Goal: Transaction & Acquisition: Purchase product/service

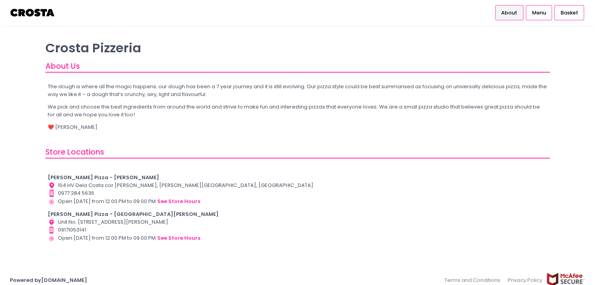
drag, startPoint x: 247, startPoint y: 222, endPoint x: 105, endPoint y: 224, distance: 142.3
click at [105, 224] on div "Location Created with Sketch. Unit No. [STREET_ADDRESS][PERSON_NAME]" at bounding box center [297, 223] width 499 height 8
drag, startPoint x: 130, startPoint y: 221, endPoint x: 104, endPoint y: 221, distance: 25.4
click at [107, 219] on div "Location Created with Sketch. Unit No. OS2-002, Ground Floor, O-Square 2 Mall, …" at bounding box center [297, 223] width 499 height 8
drag, startPoint x: 103, startPoint y: 221, endPoint x: 236, endPoint y: 222, distance: 132.5
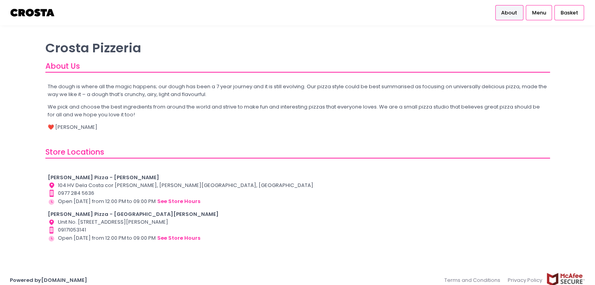
click at [236, 222] on div "Location Created with Sketch. Unit No. OS2-002, Ground Floor, O-Square 2 Mall, …" at bounding box center [297, 223] width 499 height 8
drag, startPoint x: 246, startPoint y: 219, endPoint x: 101, endPoint y: 222, distance: 144.7
click at [101, 222] on div "Location Created with Sketch. Unit No. OS2-002, Ground Floor, O-Square 2 Mall, …" at bounding box center [297, 223] width 499 height 8
copy div "Ground Floor, O-Square 2 Mall, San Juan, Metro Manila"
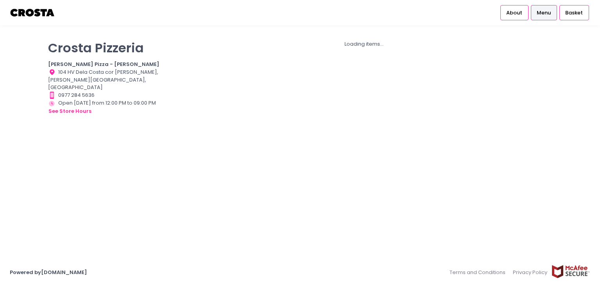
click at [543, 13] on span "Menu" at bounding box center [544, 13] width 14 height 8
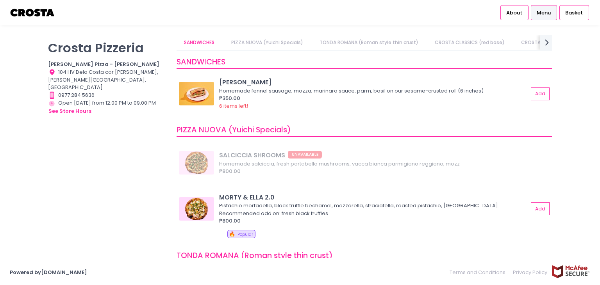
click at [543, 13] on span "Menu" at bounding box center [544, 13] width 14 height 8
click at [287, 41] on link "PIZZA NUOVA (Yuichi Specials)" at bounding box center [267, 42] width 87 height 15
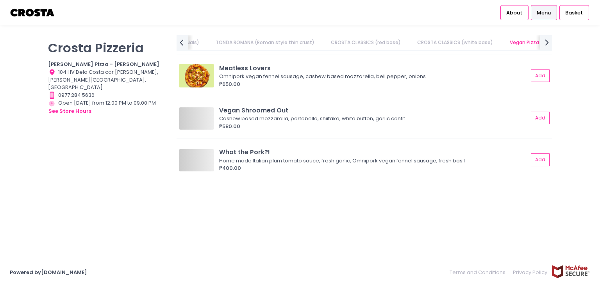
scroll to position [0, 178]
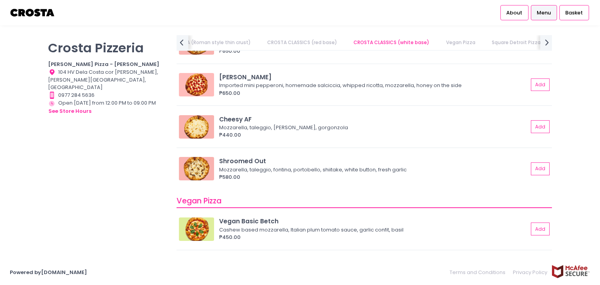
click at [385, 46] on link "CROSTA CLASSICS (white base)" at bounding box center [391, 42] width 91 height 15
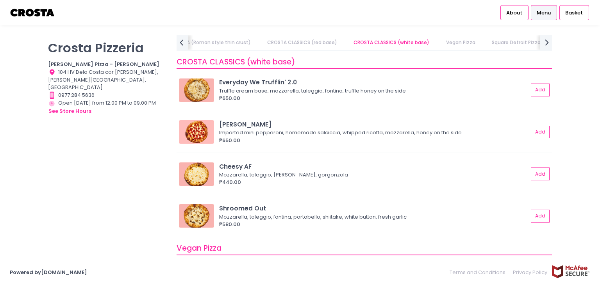
click at [471, 46] on link "Vegan Pizza" at bounding box center [461, 42] width 45 height 15
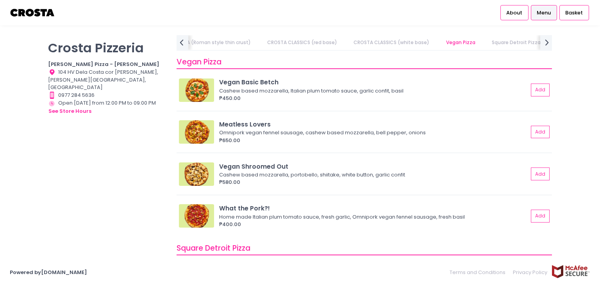
click at [499, 43] on link "Square Detroit Pizza" at bounding box center [516, 42] width 64 height 15
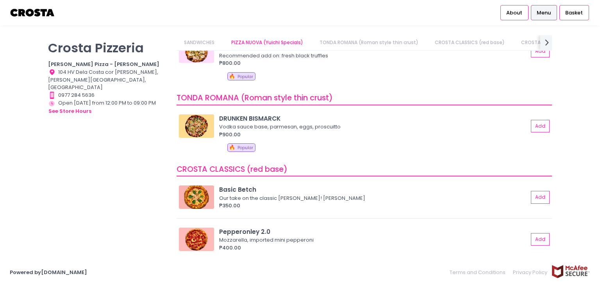
scroll to position [0, 0]
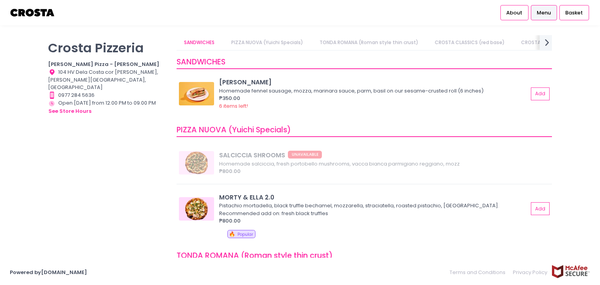
click at [540, 46] on div "next Created with Sketch." at bounding box center [546, 42] width 13 height 16
click at [335, 40] on link "Square Sicilian Pizza" at bounding box center [362, 42] width 63 height 15
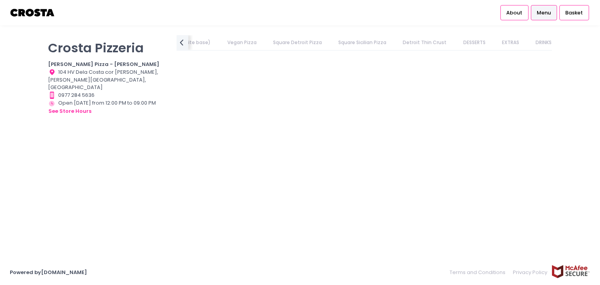
scroll to position [1063, 0]
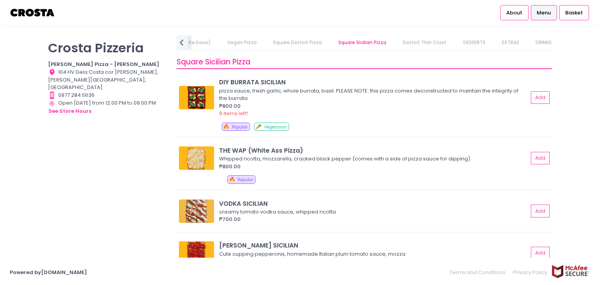
click at [303, 45] on link "Square Detroit Pizza" at bounding box center [297, 42] width 64 height 15
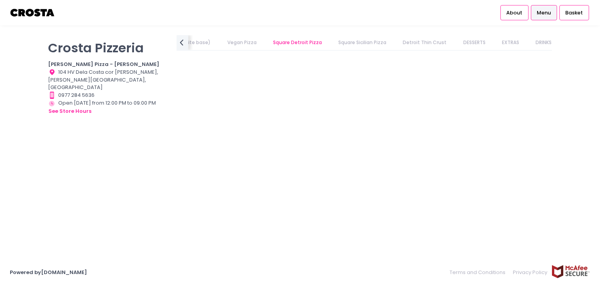
scroll to position [822, 0]
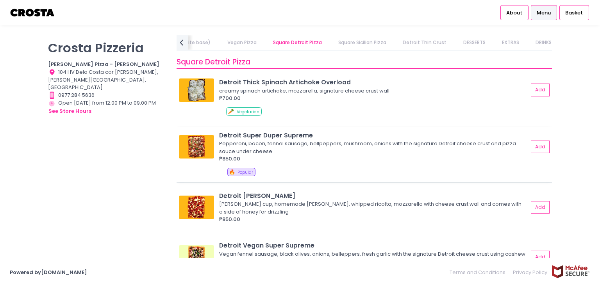
click at [313, 145] on div "Pepperoni, bacon, fennel sausage, bellpeppers, mushroom, onions with the signat…" at bounding box center [372, 147] width 307 height 15
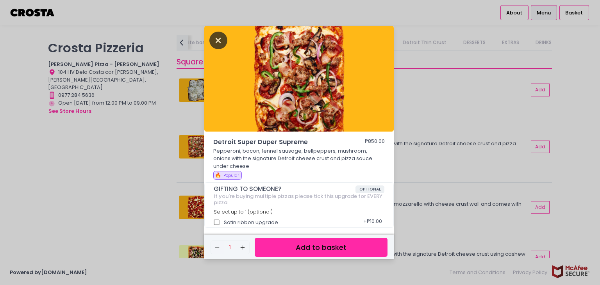
click at [220, 39] on icon "Close" at bounding box center [219, 41] width 18 height 18
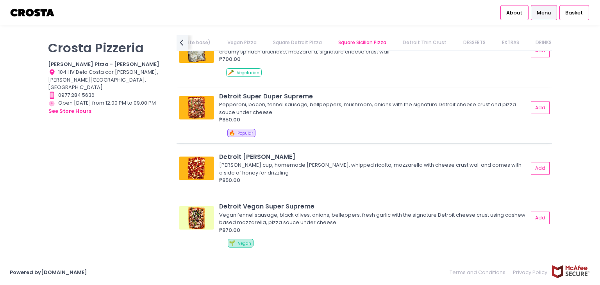
scroll to position [783, 0]
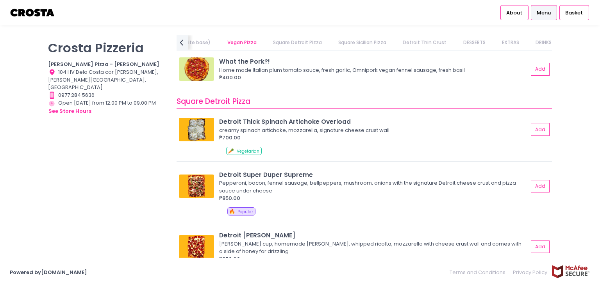
click at [194, 41] on link "CROSTA CLASSICS (white base)" at bounding box center [172, 42] width 91 height 15
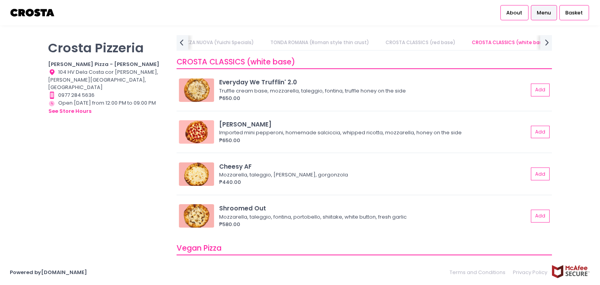
click at [203, 43] on link "PIZZA NUOVA (Yuichi Specials)" at bounding box center [217, 42] width 87 height 15
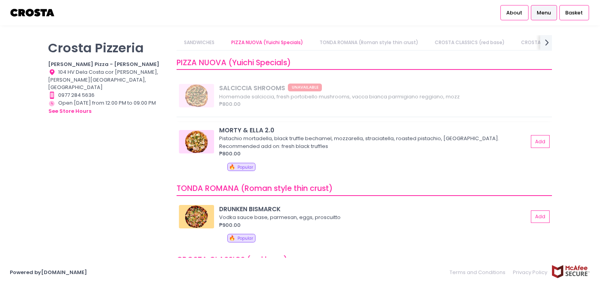
click at [207, 136] on img at bounding box center [196, 141] width 35 height 23
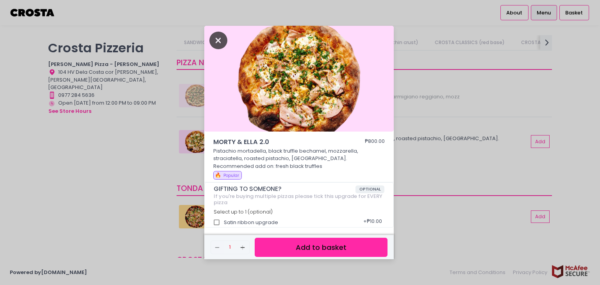
click at [220, 38] on icon "Close" at bounding box center [219, 41] width 18 height 18
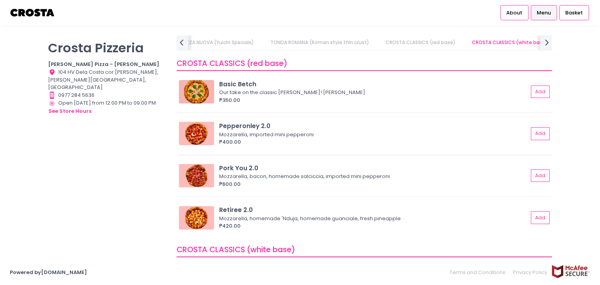
scroll to position [341, 0]
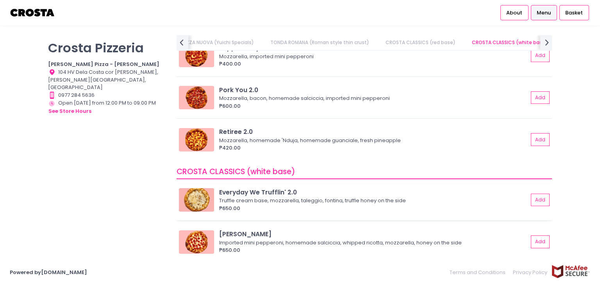
click at [183, 193] on img at bounding box center [196, 199] width 35 height 23
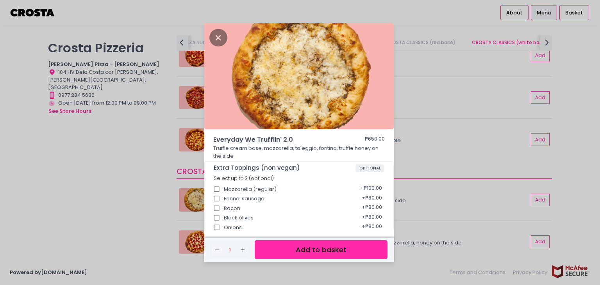
click at [469, 162] on div "Everyday We Trufflin' 2.0 ₱650.00 Truffle cream base, mozzarella, taleggio, fon…" at bounding box center [300, 142] width 600 height 285
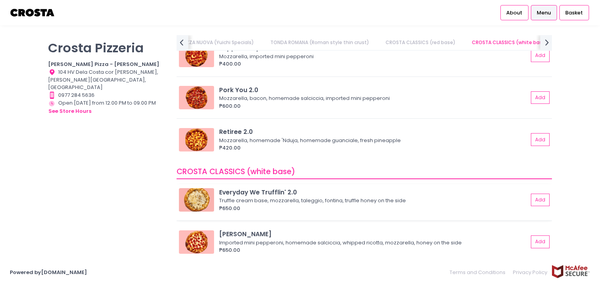
click at [375, 197] on div "Truffle cream base, mozzarella, taleggio, fontina, truffle honey on the side" at bounding box center [372, 201] width 307 height 8
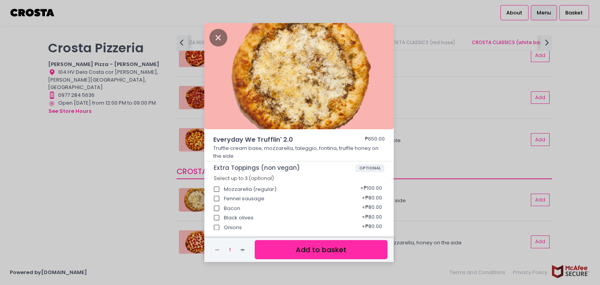
click at [220, 189] on input "Mozzarella (regular)" at bounding box center [217, 189] width 15 height 15
checkbox input "true"
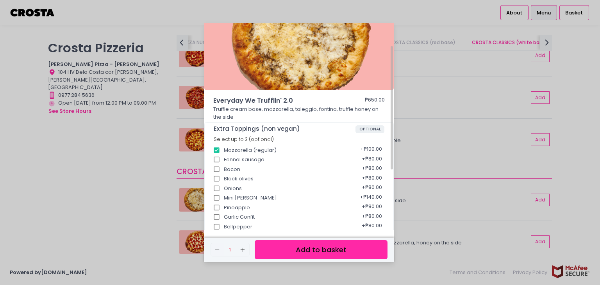
scroll to position [78, 0]
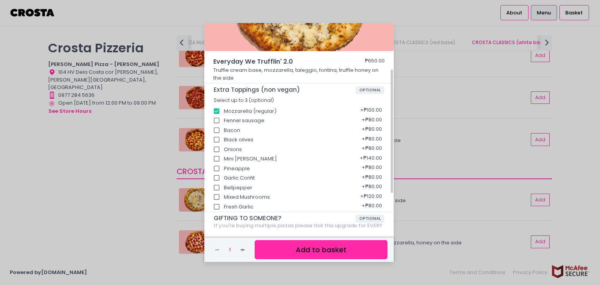
click at [215, 169] on input "Pineapple" at bounding box center [217, 168] width 15 height 15
click at [219, 169] on input "Pineapple" at bounding box center [217, 168] width 15 height 15
checkbox input "false"
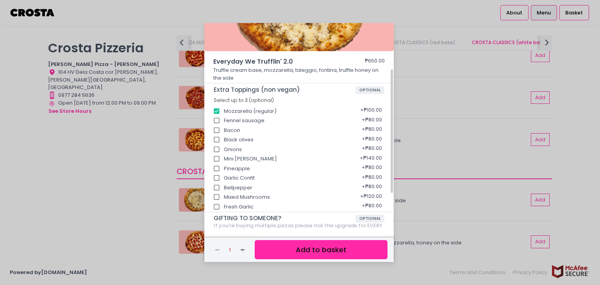
click at [215, 198] on input "Mixed Mushrooms" at bounding box center [217, 197] width 15 height 15
checkbox input "true"
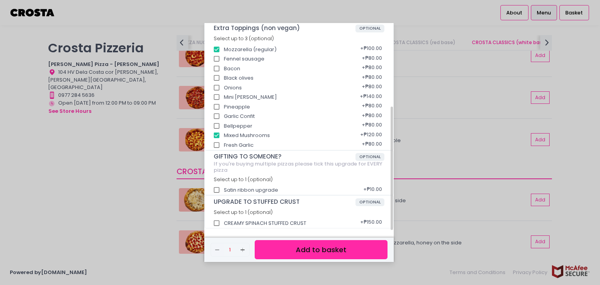
click at [216, 219] on input "CREAMY SPINACH STUFFED CRUST" at bounding box center [217, 223] width 15 height 15
checkbox input "true"
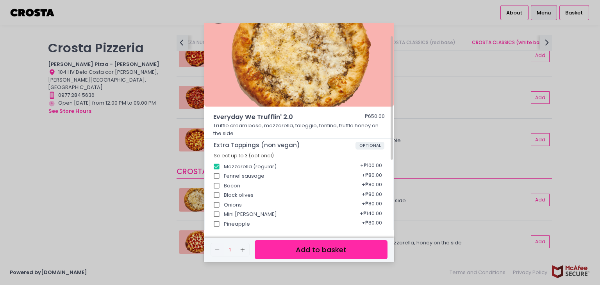
scroll to position [0, 0]
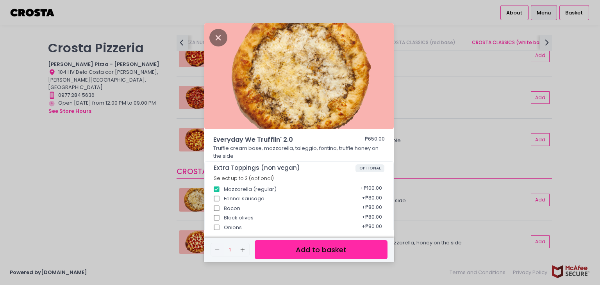
click at [285, 256] on button "Add to basket" at bounding box center [321, 249] width 133 height 19
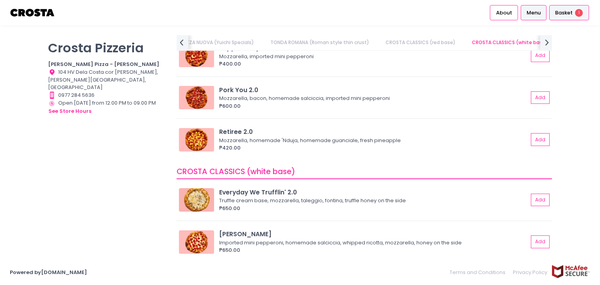
click at [575, 10] on div "Basket 1" at bounding box center [570, 12] width 40 height 15
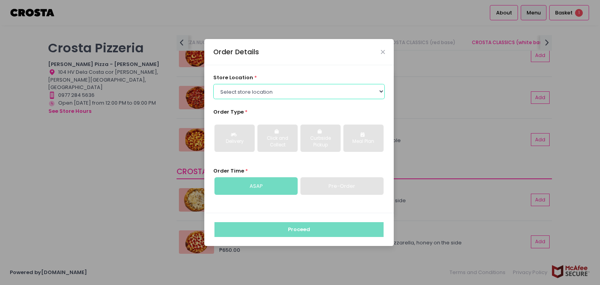
click at [346, 97] on select "Select store location Crosta Pizza - Salcedo Crosta Pizza - San Juan" at bounding box center [299, 91] width 172 height 15
select select "65090bae48156caed44a5eb4"
click at [213, 84] on select "Select store location Crosta Pizza - Salcedo Crosta Pizza - San Juan" at bounding box center [299, 91] width 172 height 15
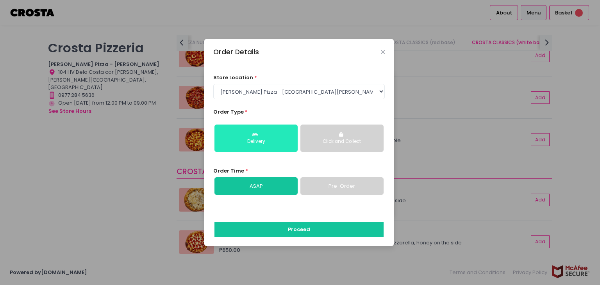
click at [276, 143] on div "Delivery" at bounding box center [256, 141] width 72 height 7
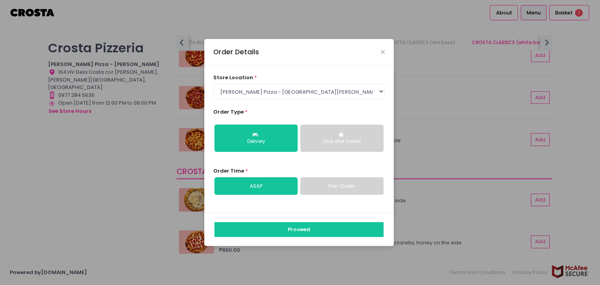
click at [264, 188] on link "ASAP" at bounding box center [256, 186] width 83 height 18
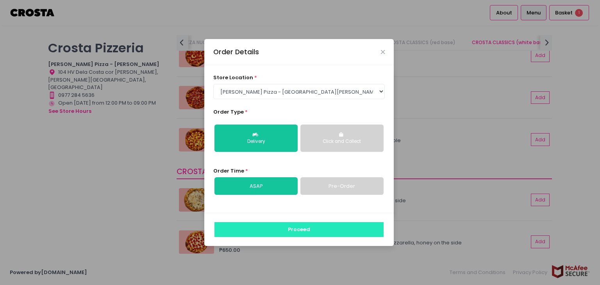
click at [295, 226] on button "Proceed" at bounding box center [299, 229] width 169 height 15
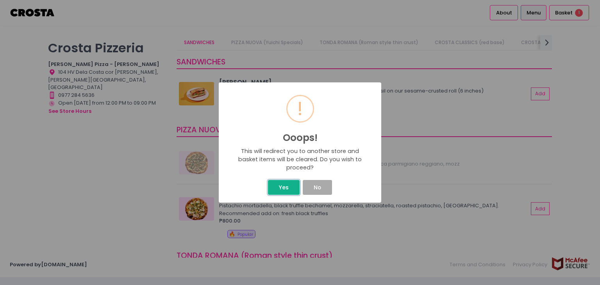
click at [272, 190] on button "Yes" at bounding box center [283, 187] width 31 height 15
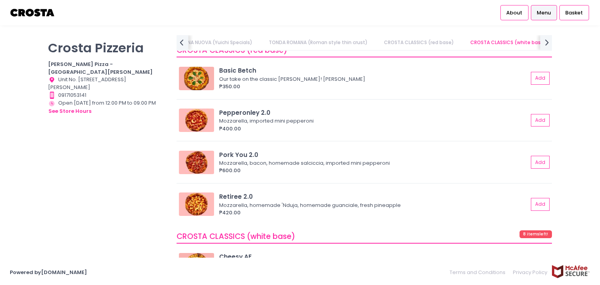
scroll to position [586, 0]
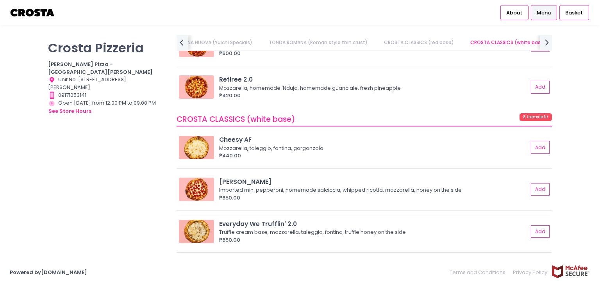
click at [197, 234] on img at bounding box center [196, 231] width 35 height 23
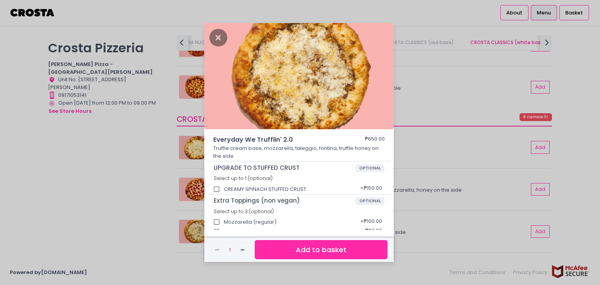
click at [217, 187] on input "CREAMY SPINACH STUFFED CRUST" at bounding box center [217, 189] width 15 height 15
checkbox input "true"
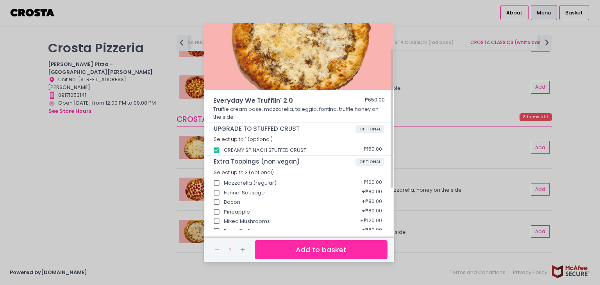
click at [227, 186] on div "Fennel Sausage + ₱80.00" at bounding box center [299, 191] width 171 height 10
click at [219, 182] on input "Mozzarella (regular)" at bounding box center [217, 183] width 15 height 15
checkbox input "true"
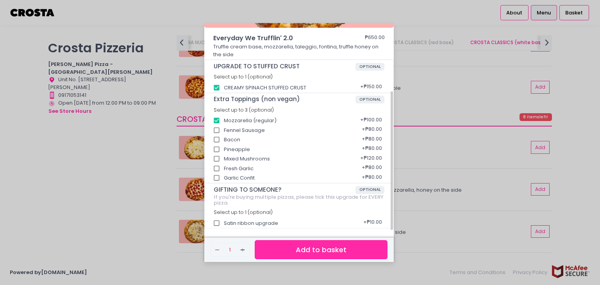
click at [216, 158] on input "Mixed Mushrooms" at bounding box center [217, 159] width 15 height 15
checkbox input "true"
click at [294, 247] on button "Add to basket" at bounding box center [321, 249] width 133 height 19
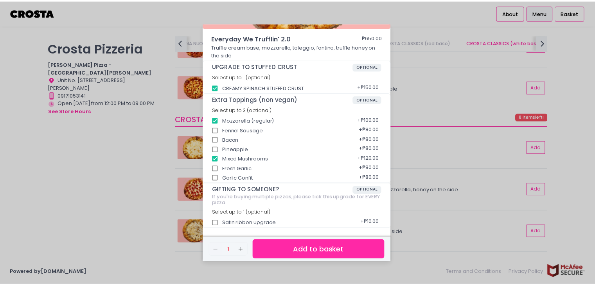
scroll to position [0, 0]
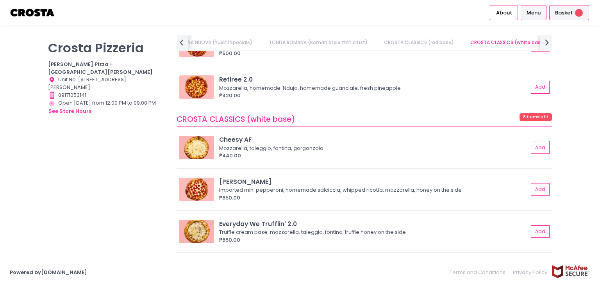
click at [567, 16] on div "Basket 1" at bounding box center [570, 12] width 40 height 15
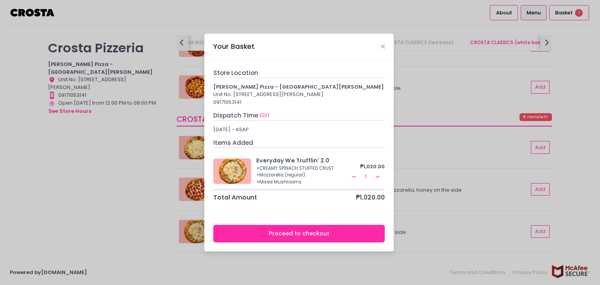
click at [280, 236] on button "Proceed to checkout" at bounding box center [299, 234] width 172 height 18
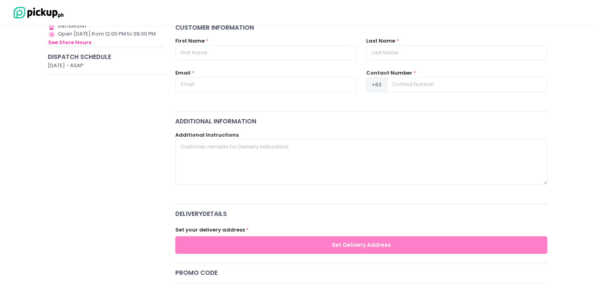
scroll to position [39, 0]
